Goal: Check status: Check status

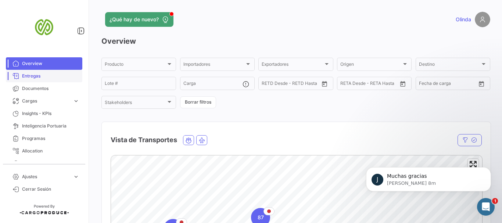
click at [20, 76] on link "Entregas" at bounding box center [44, 76] width 76 height 12
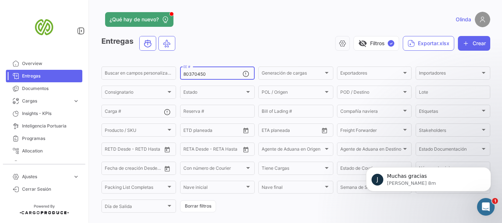
drag, startPoint x: 216, startPoint y: 74, endPoint x: 148, endPoint y: 64, distance: 69.1
click at [0, 0] on div "Buscar en [PERSON_NAME] personalizados... 80370450 EE # Generación [PERSON_NAME…" at bounding box center [0, 0] width 0 height 0
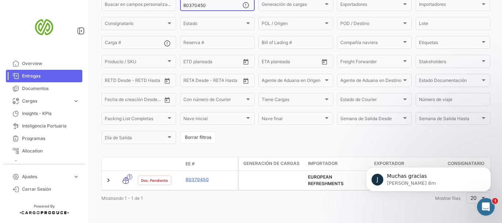
scroll to position [74, 0]
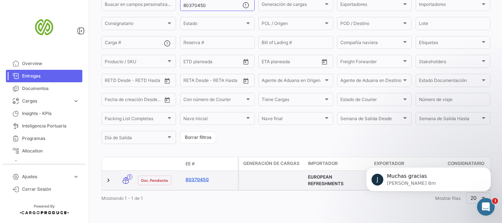
click at [192, 176] on link "80370450" at bounding box center [210, 179] width 49 height 7
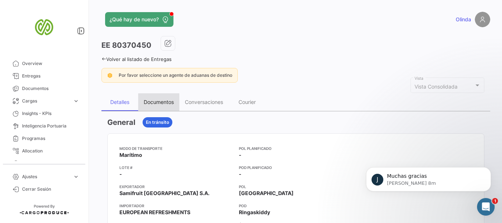
click at [155, 103] on div "Documentos" at bounding box center [159, 102] width 30 height 6
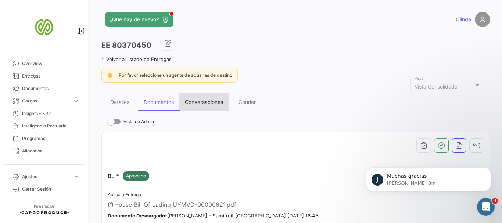
click at [193, 104] on div "Conversaciones" at bounding box center [204, 102] width 38 height 6
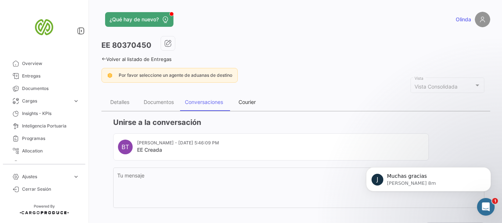
click at [249, 101] on div "Courier" at bounding box center [246, 102] width 17 height 6
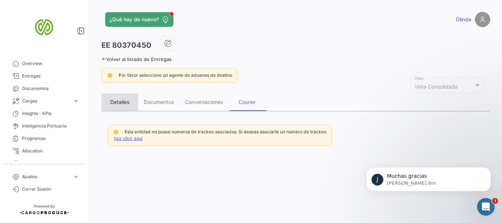
click at [119, 103] on div "Detalles" at bounding box center [119, 102] width 19 height 6
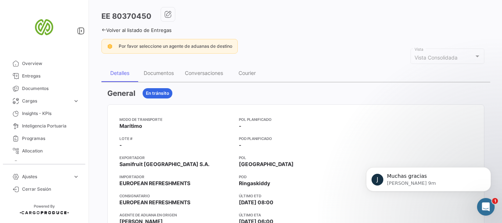
scroll to position [23, 0]
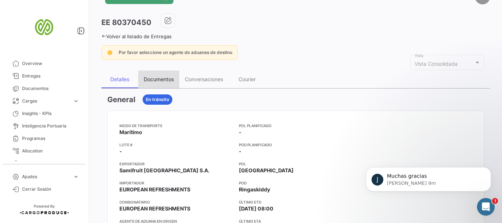
click at [163, 81] on div "Documentos" at bounding box center [159, 79] width 30 height 6
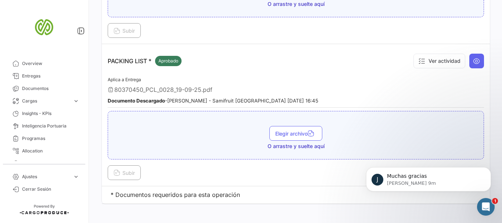
scroll to position [794, 0]
